Goal: Information Seeking & Learning: Learn about a topic

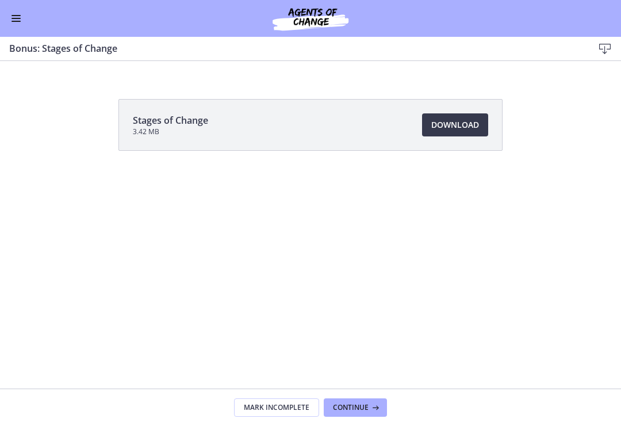
click at [620, 179] on div "Stages of Change 3.42 MB Download Opens in a new window" at bounding box center [310, 152] width 621 height 107
click at [358, 403] on span "Continue" at bounding box center [351, 407] width 36 height 9
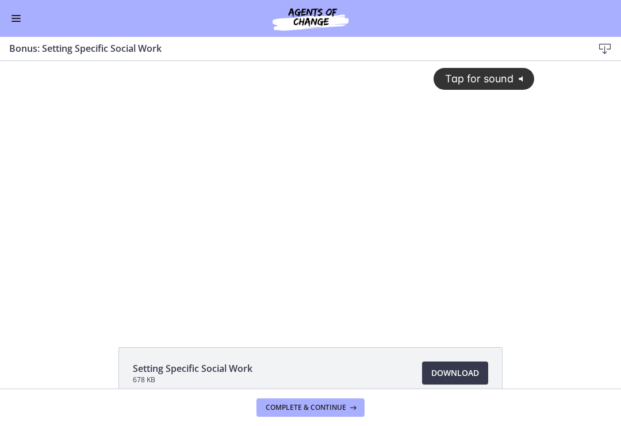
click at [341, 171] on div "Tap for sound @keyframes VOLUME_SMALL_WAVE_FLASH { 0% { opacity: 0; } 33% { opa…" at bounding box center [310, 181] width 461 height 241
click at [421, 206] on div at bounding box center [310, 190] width 461 height 259
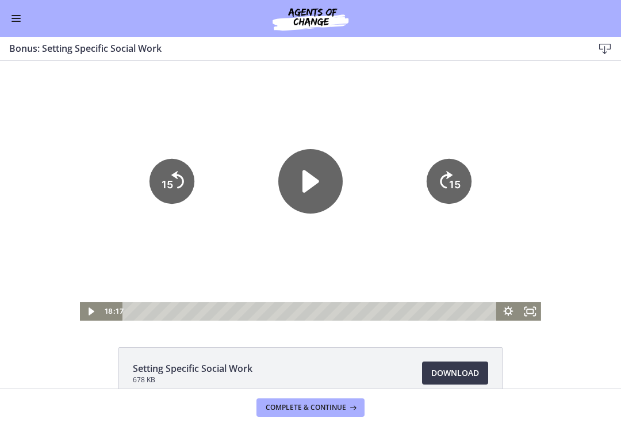
click at [324, 178] on icon "Play Video" at bounding box center [310, 181] width 64 height 64
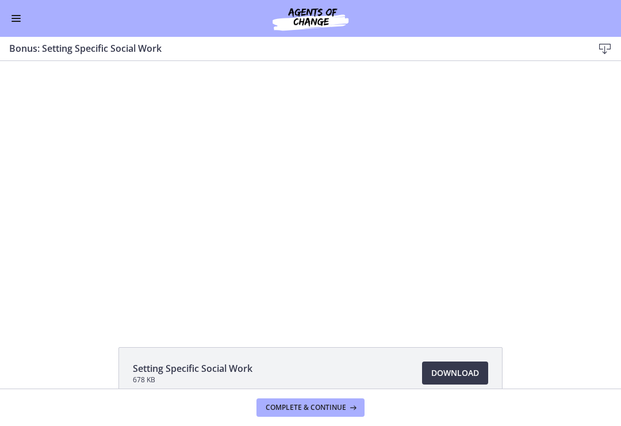
click at [252, 190] on div at bounding box center [310, 190] width 461 height 259
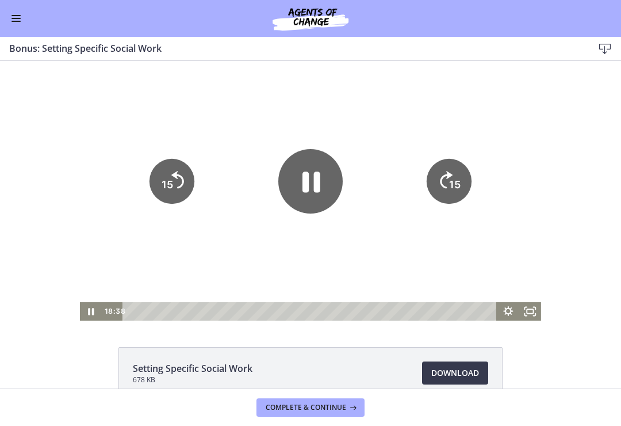
click at [318, 173] on icon "Pause" at bounding box center [312, 182] width 18 height 21
click at [297, 182] on icon "Play Video" at bounding box center [310, 181] width 72 height 72
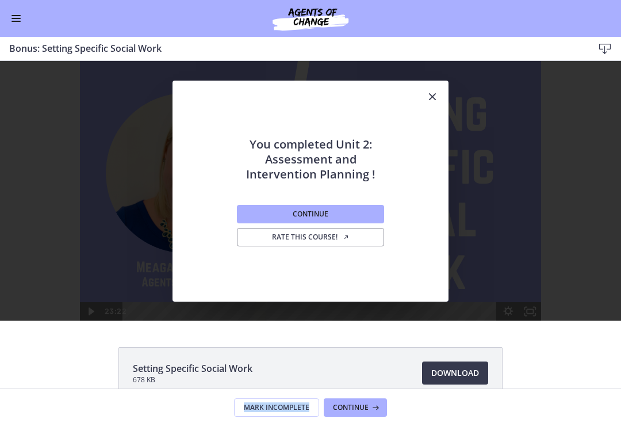
click at [304, 215] on span "Continue" at bounding box center [311, 213] width 36 height 9
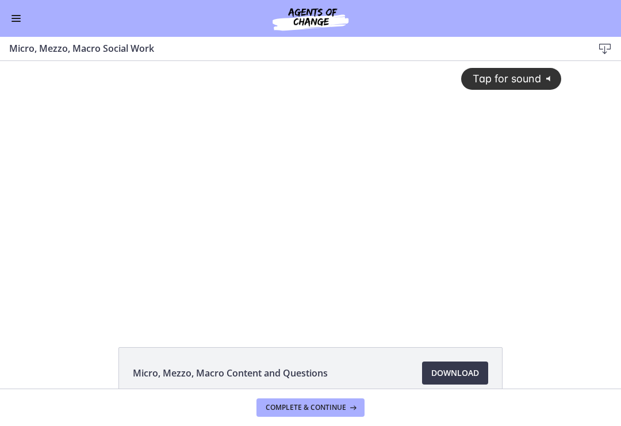
click at [255, 220] on div "Tap for sound @keyframes VOLUME_SMALL_WAVE_FLASH { 0% { opacity: 0; } 33% { opa…" at bounding box center [310, 181] width 515 height 241
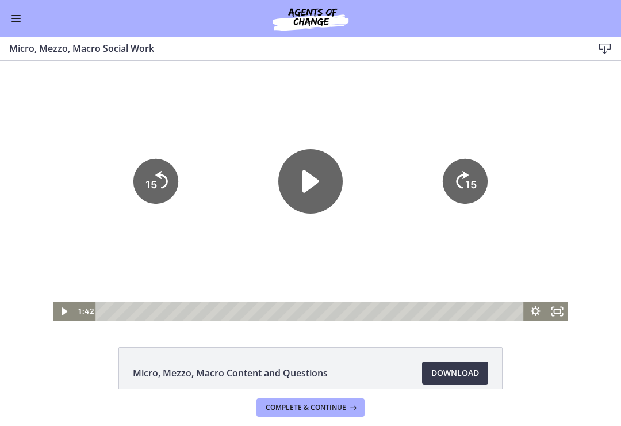
click at [316, 192] on icon "Play Video" at bounding box center [310, 181] width 64 height 64
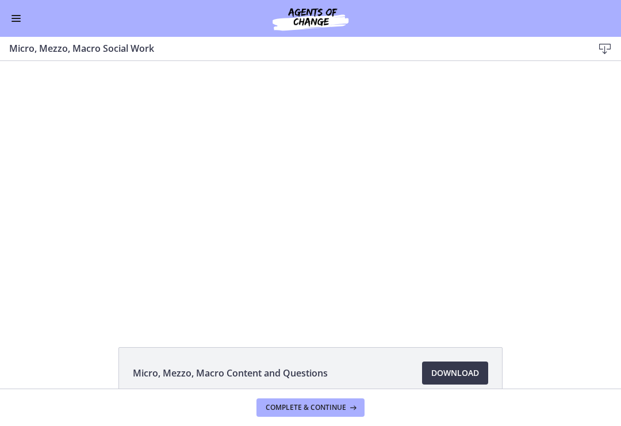
click at [300, 173] on div at bounding box center [310, 190] width 515 height 259
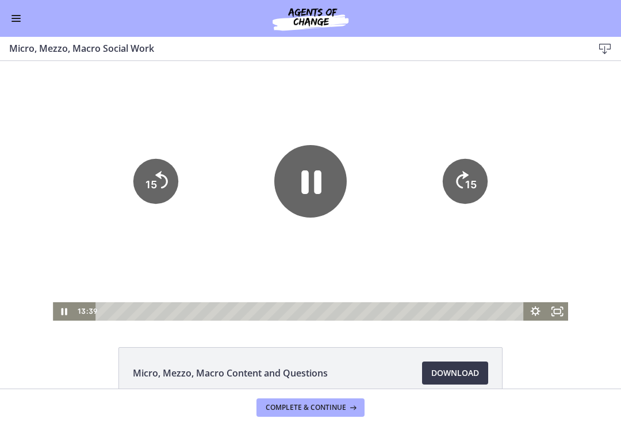
click at [312, 166] on icon "Pause" at bounding box center [310, 181] width 72 height 72
click at [333, 185] on icon "Play Video" at bounding box center [310, 181] width 72 height 72
click at [297, 162] on icon "Play Video" at bounding box center [310, 181] width 64 height 64
click at [318, 186] on icon "Play Video" at bounding box center [310, 181] width 64 height 64
